Goal: Information Seeking & Learning: Understand process/instructions

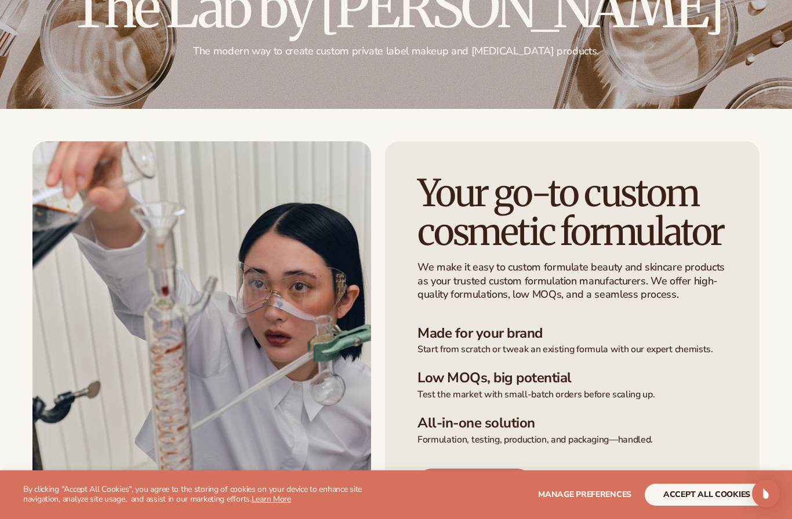
scroll to position [129, 0]
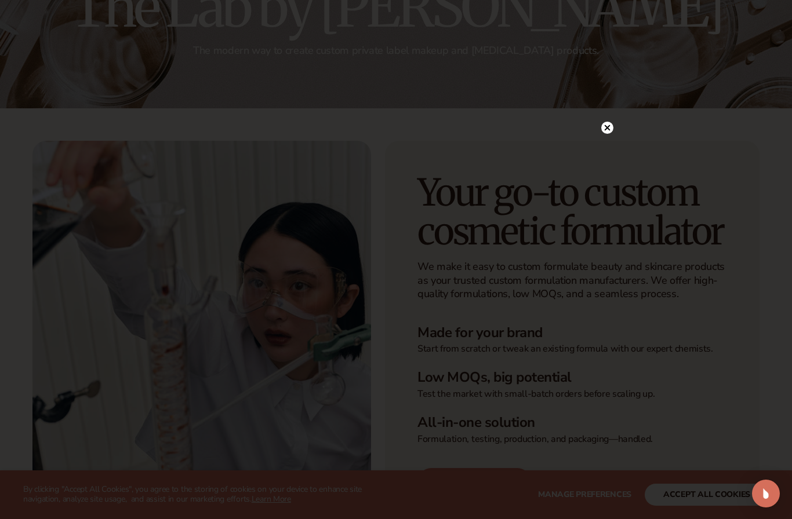
click at [611, 134] on circle at bounding box center [607, 128] width 12 height 12
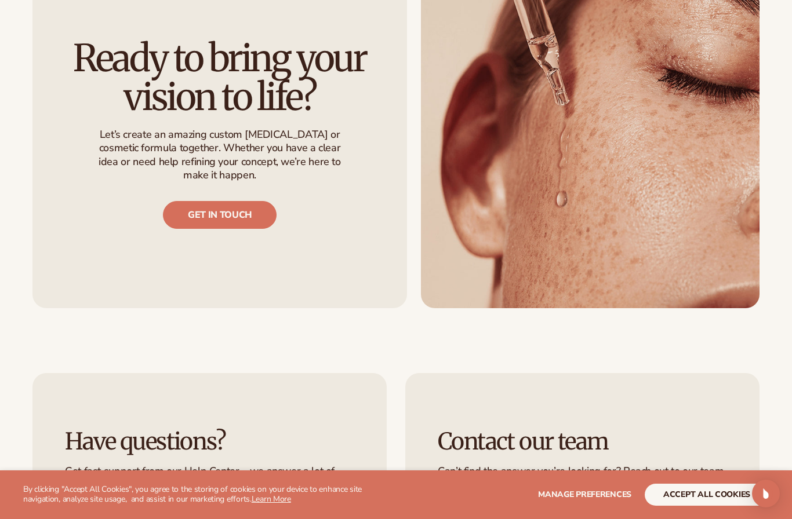
scroll to position [1084, 0]
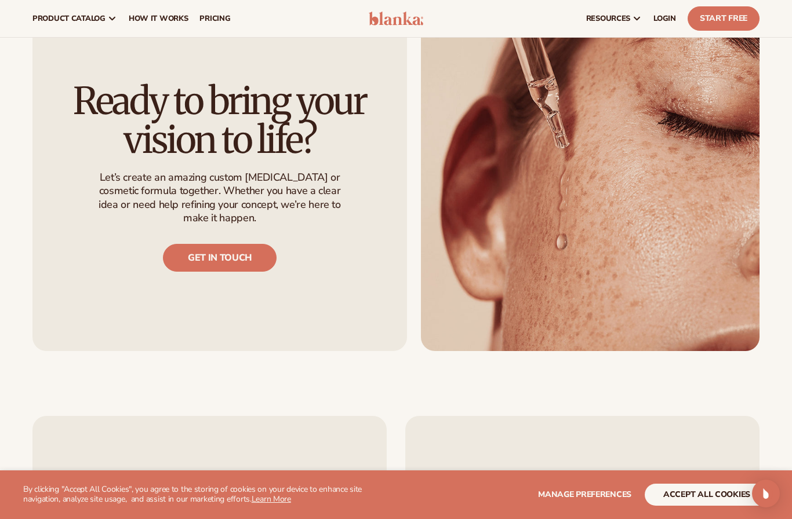
click at [181, 249] on link "Get in touch" at bounding box center [220, 258] width 114 height 28
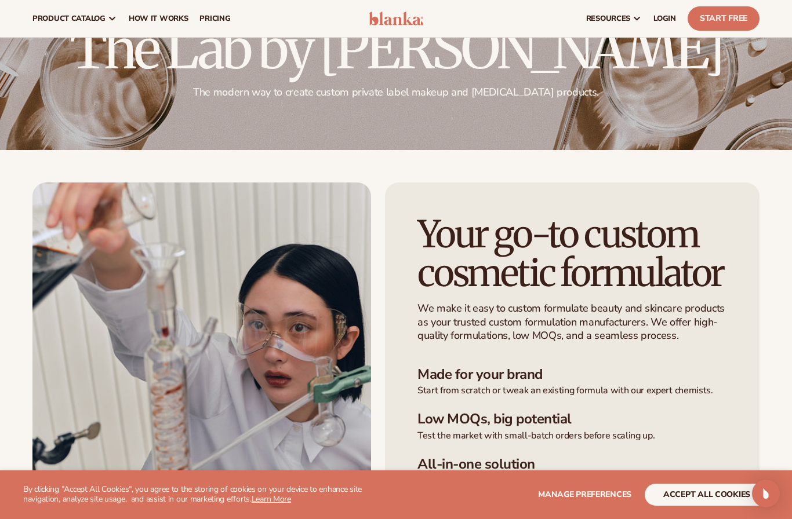
scroll to position [56, 0]
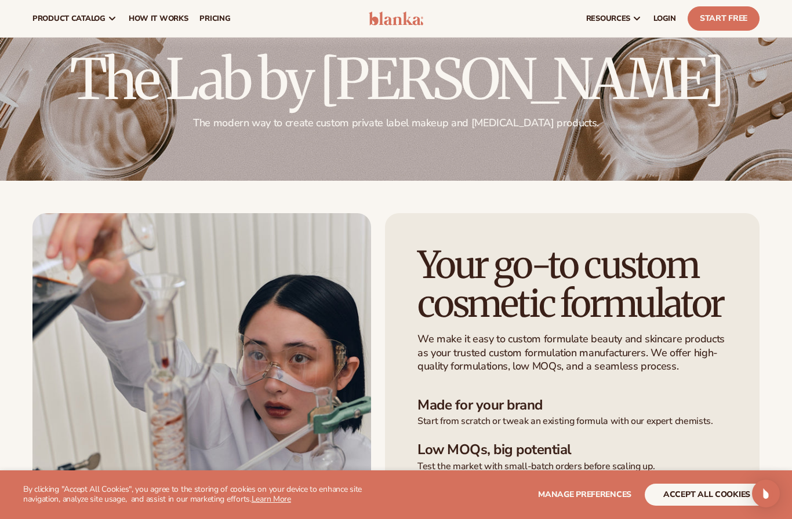
click at [148, 16] on span "How It Works" at bounding box center [159, 18] width 60 height 9
